Goal: Find specific page/section: Find specific page/section

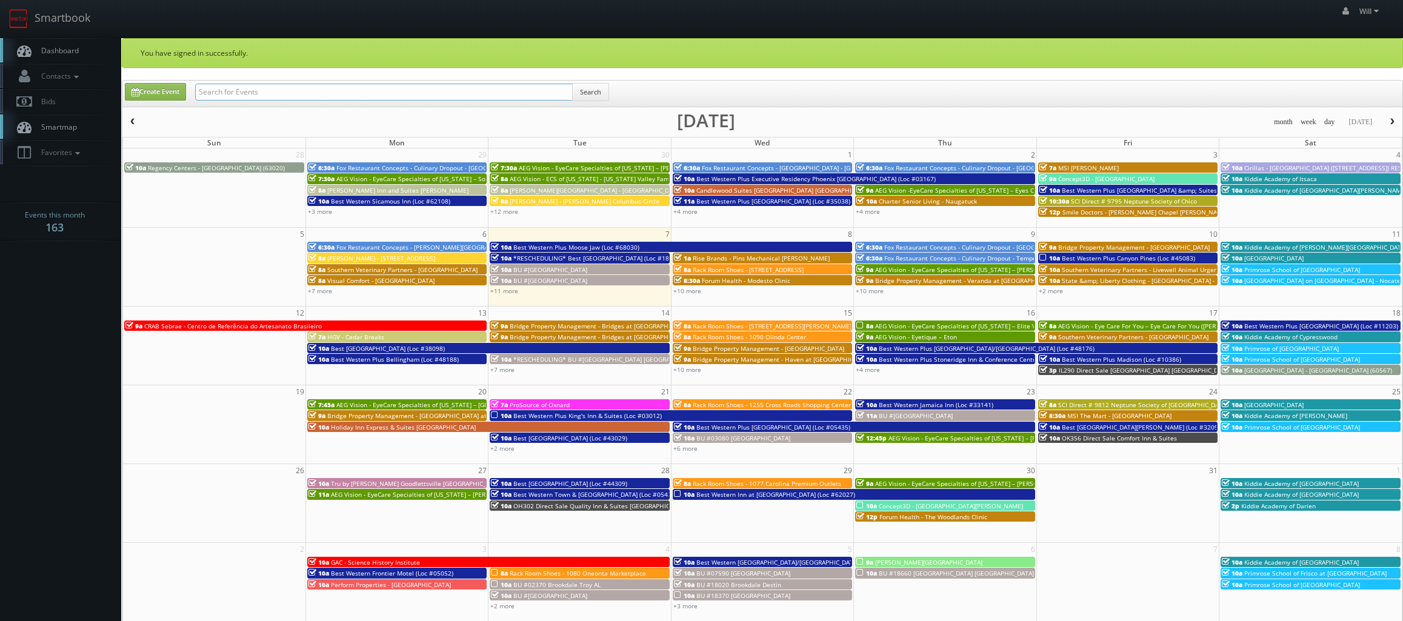
click at [247, 95] on input "text" at bounding box center [384, 92] width 378 height 17
paste input "([DATE]) Best Western Plus [PERSON_NAME] Hotel & Conference Centre (Loc #66006)"
drag, startPoint x: 238, startPoint y: 95, endPoint x: 27, endPoint y: 56, distance: 215.0
click at [27, 56] on body "Smartbook Toggle Side Navigation Toggle Top Navigation Will Will Profile Logout…" at bounding box center [701, 436] width 1403 height 873
type input "Best Western Plus [PERSON_NAME][GEOGRAPHIC_DATA] (Loc #66006)"
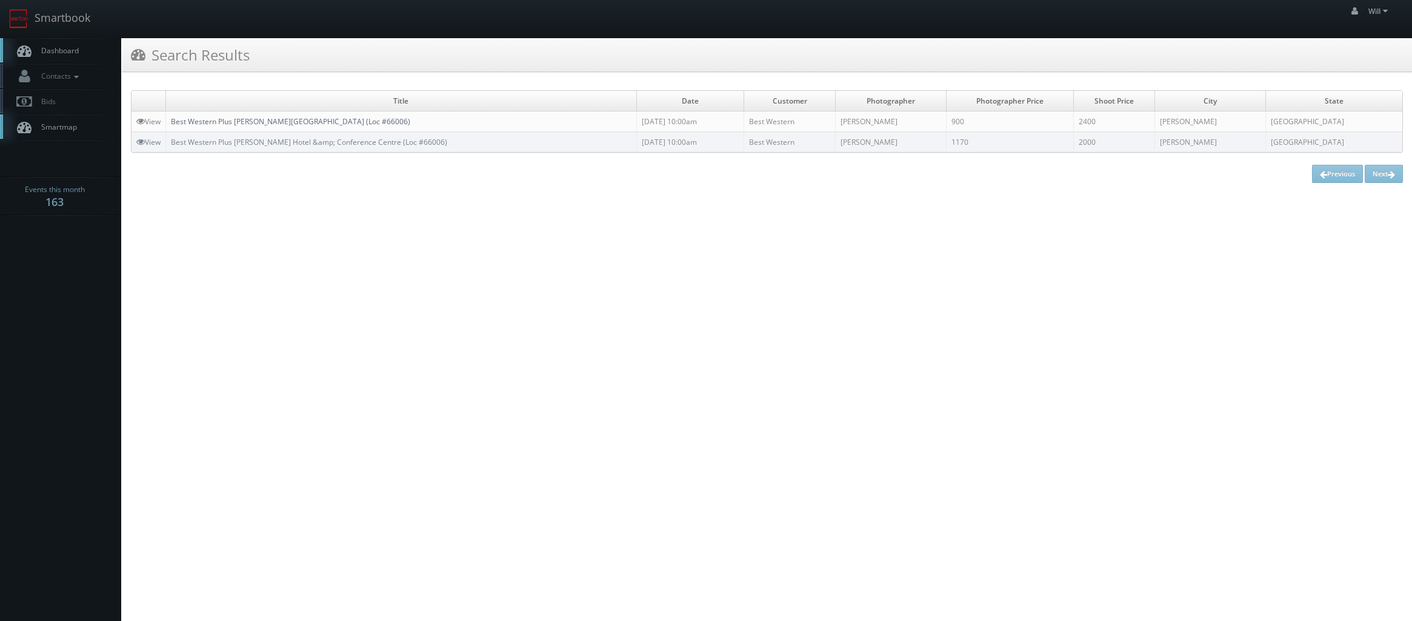
click at [367, 118] on link "Best Western Plus [PERSON_NAME][GEOGRAPHIC_DATA] (Loc #66006)" at bounding box center [290, 121] width 239 height 10
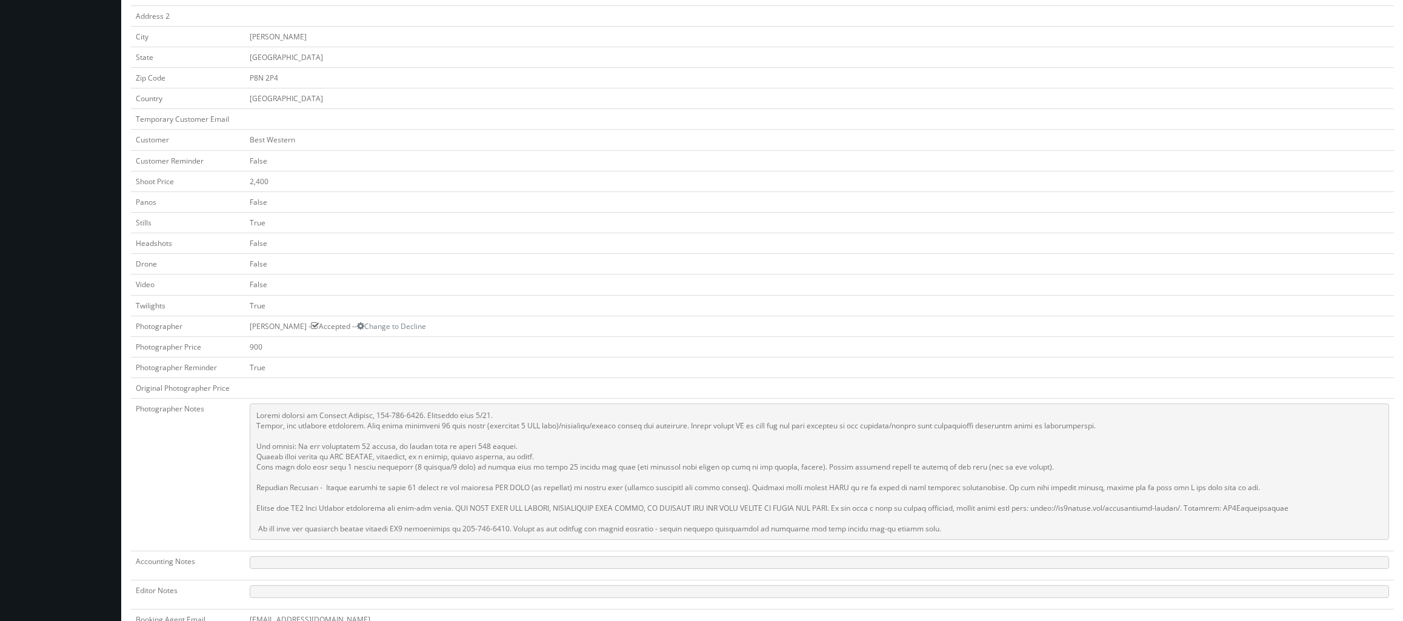
scroll to position [242, 0]
